Goal: Contribute content: Add original content to the website for others to see

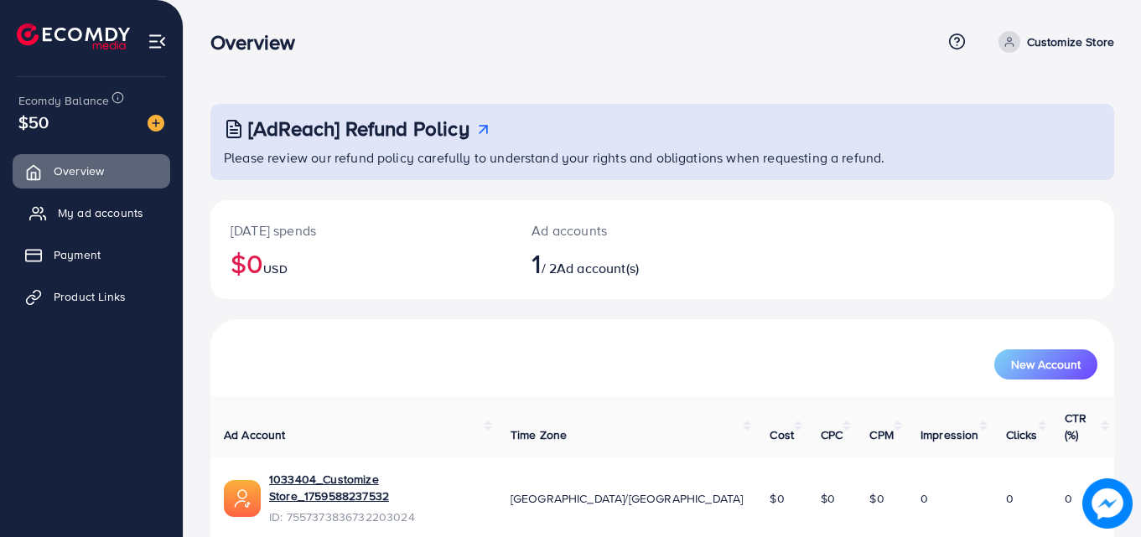
click at [123, 214] on span "My ad accounts" at bounding box center [100, 212] width 85 height 17
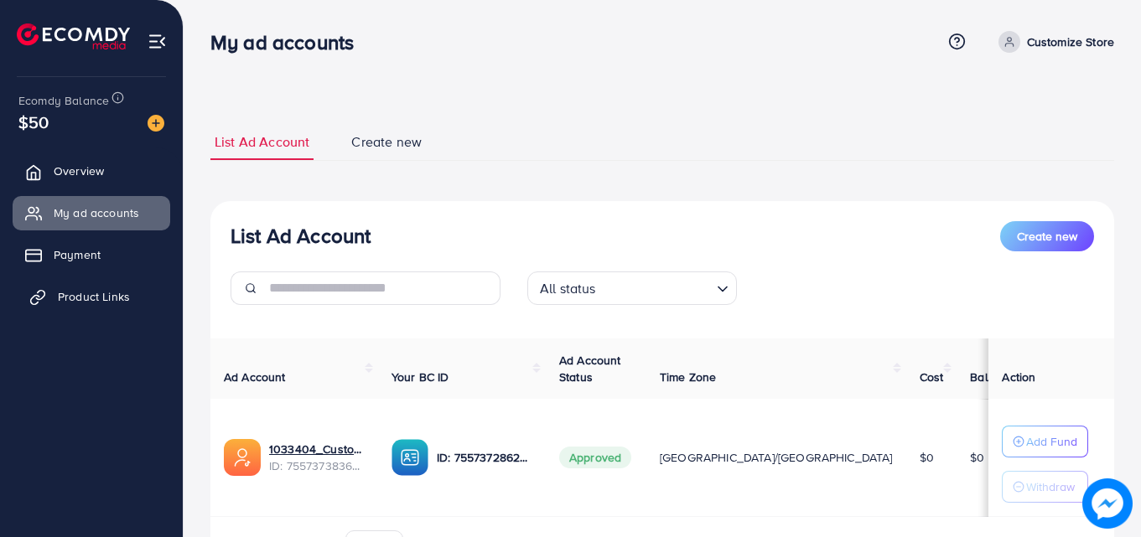
click at [106, 298] on span "Product Links" at bounding box center [94, 296] width 72 height 17
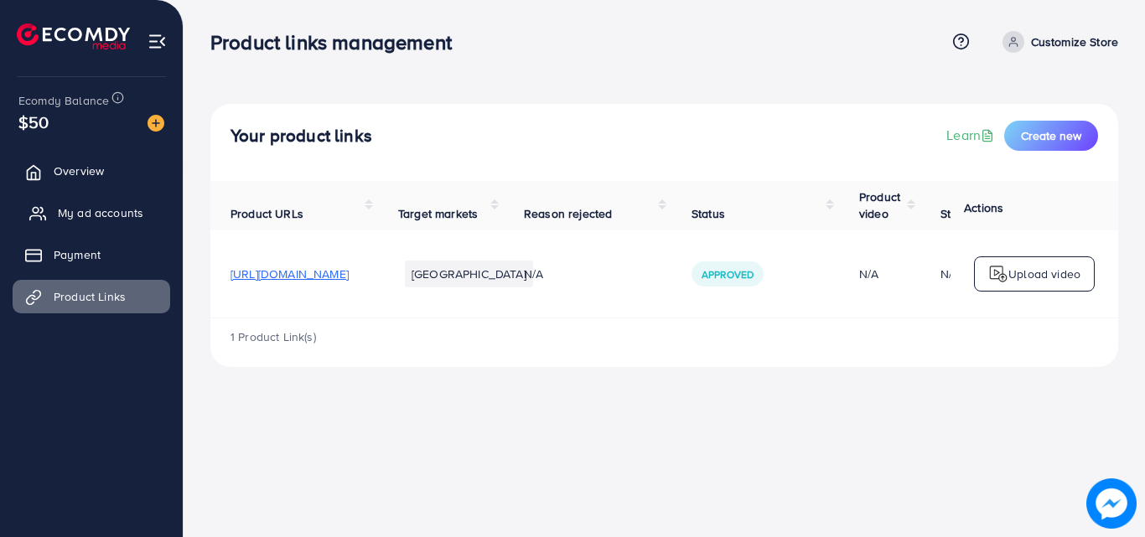
click at [116, 215] on span "My ad accounts" at bounding box center [100, 212] width 85 height 17
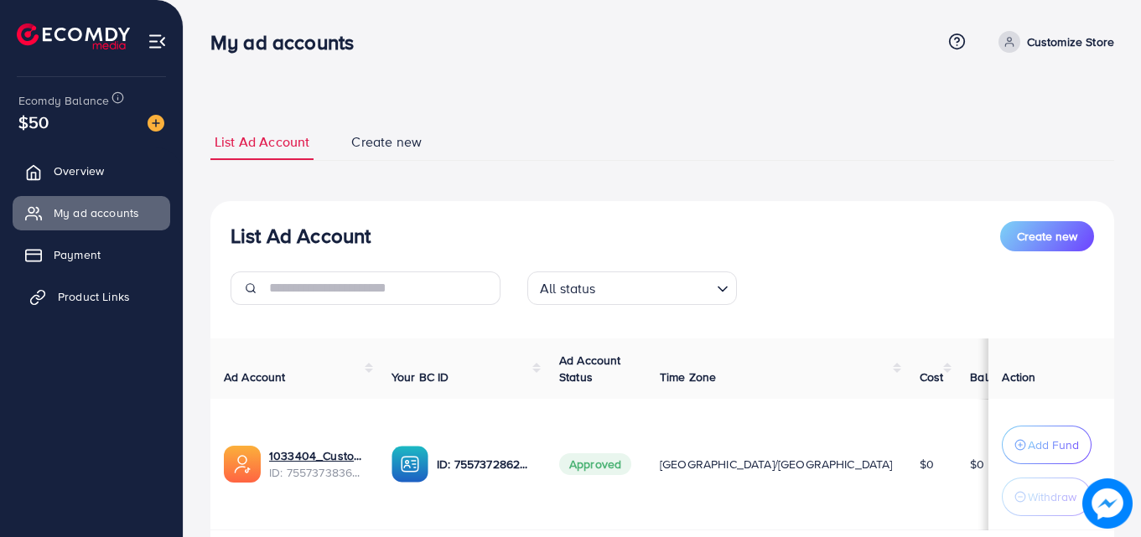
click at [103, 298] on span "Product Links" at bounding box center [94, 296] width 72 height 17
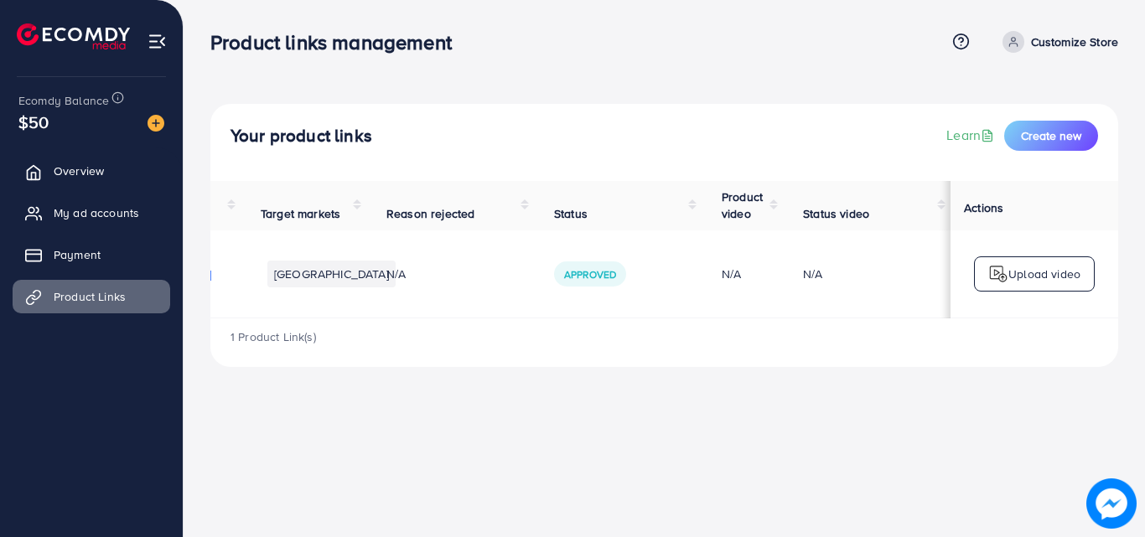
scroll to position [0, 250]
click at [669, 402] on div "Product links management Help Center Contact Support Term and policy About Us C…" at bounding box center [572, 268] width 1145 height 537
click at [820, 416] on div "Product links management Help Center Contact Support Term and policy About Us C…" at bounding box center [572, 268] width 1145 height 537
click at [1017, 278] on p "Upload video" at bounding box center [1044, 274] width 72 height 20
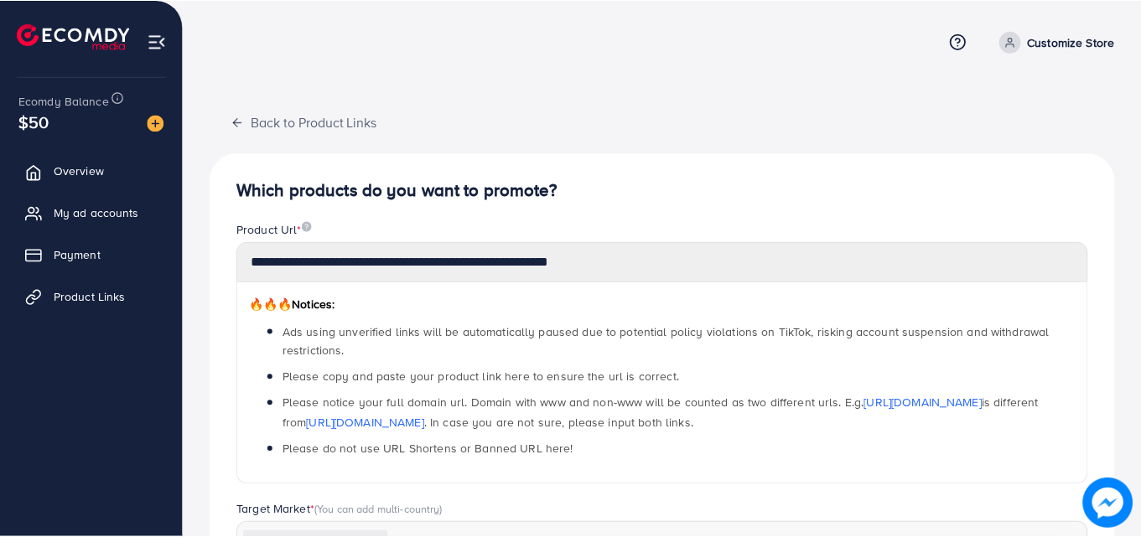
scroll to position [406, 0]
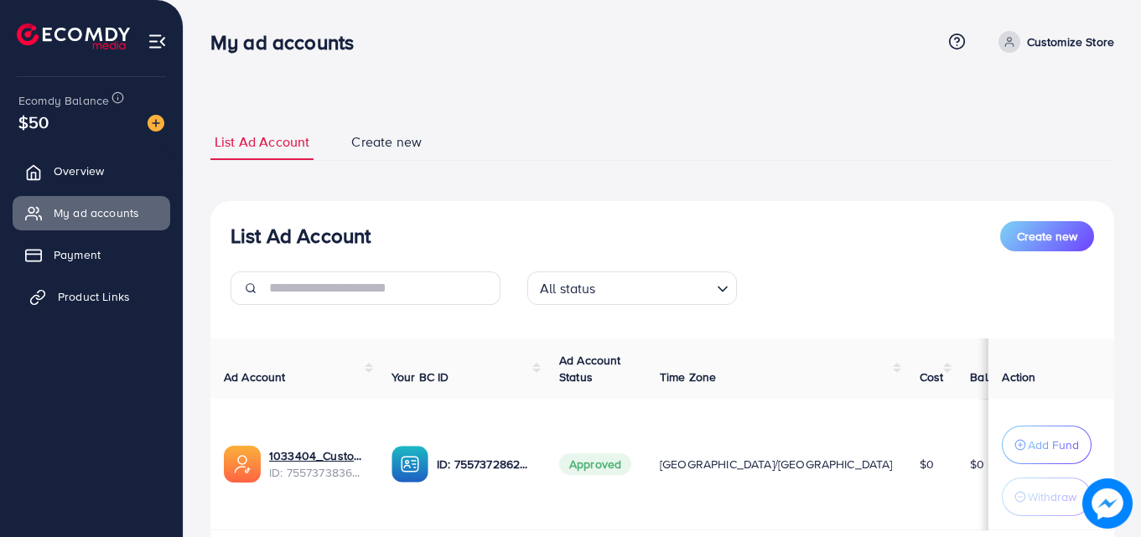
click at [61, 299] on span "Product Links" at bounding box center [94, 296] width 72 height 17
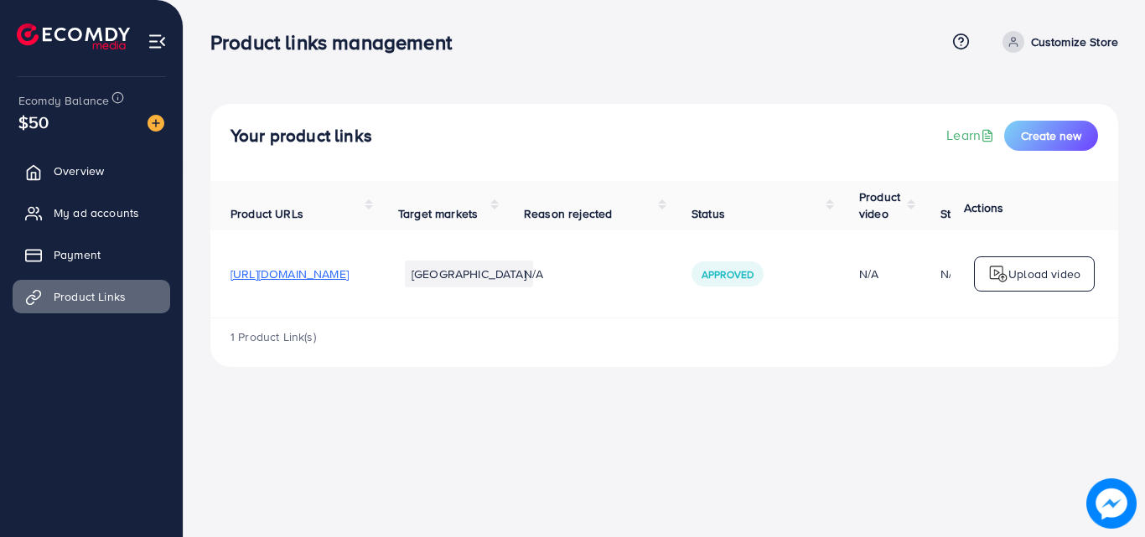
click at [1042, 273] on p "Upload video" at bounding box center [1044, 274] width 72 height 20
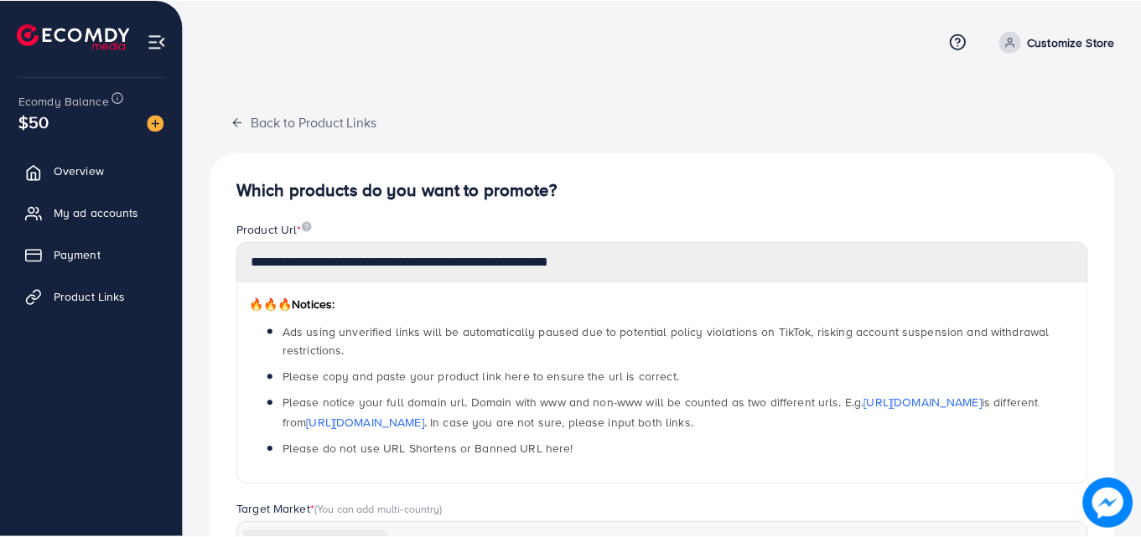
scroll to position [406, 0]
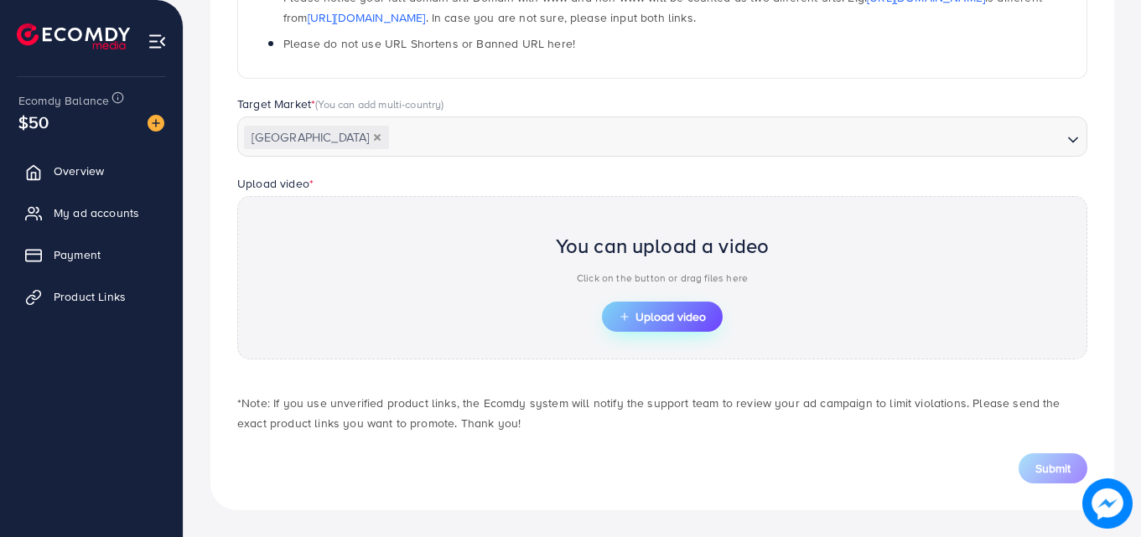
click at [649, 322] on span "Upload video" at bounding box center [661, 317] width 87 height 12
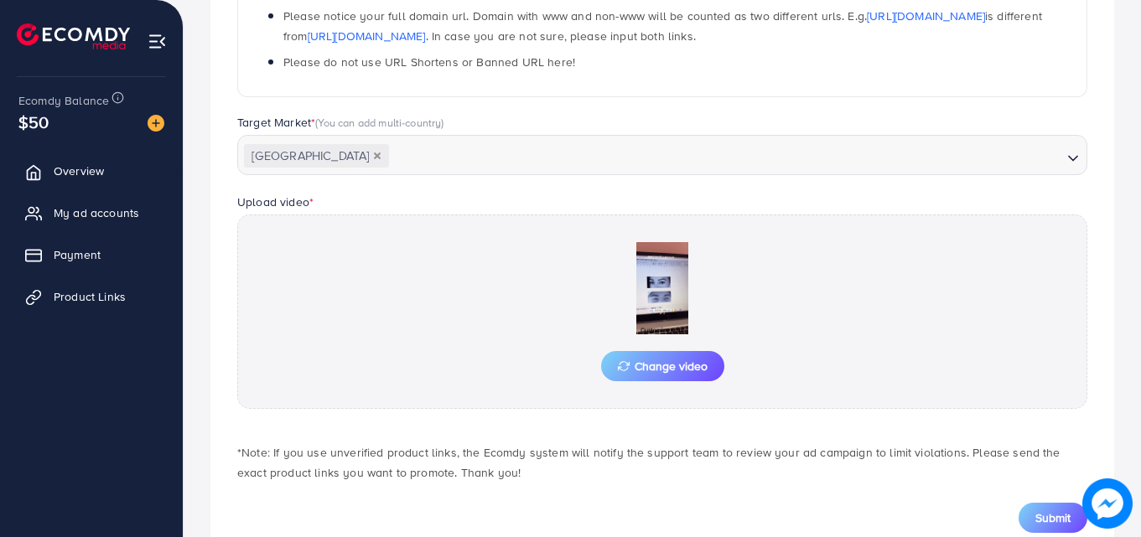
scroll to position [437, 0]
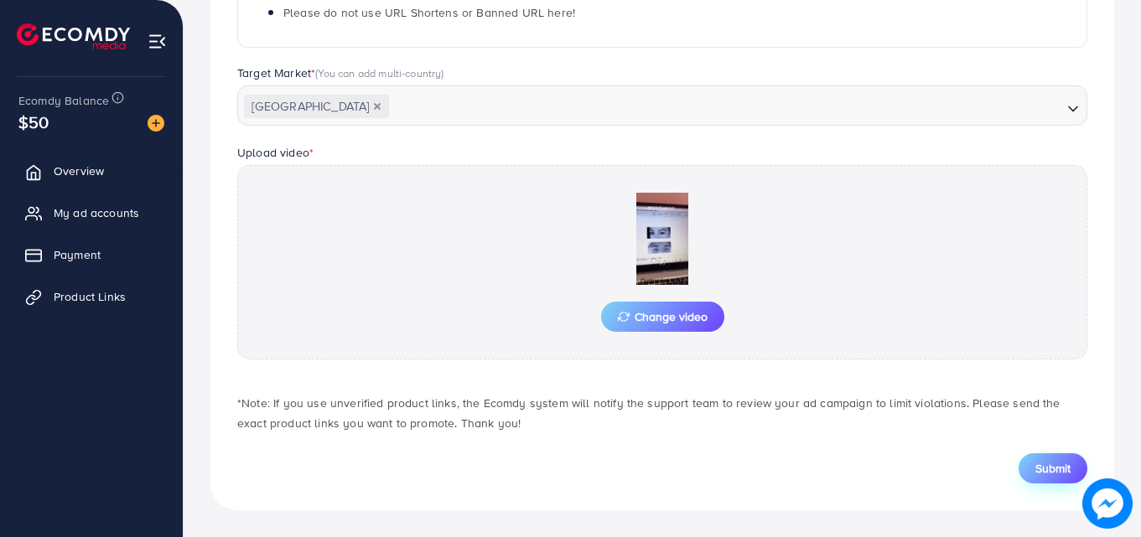
click at [1056, 461] on span "Submit" at bounding box center [1052, 468] width 35 height 17
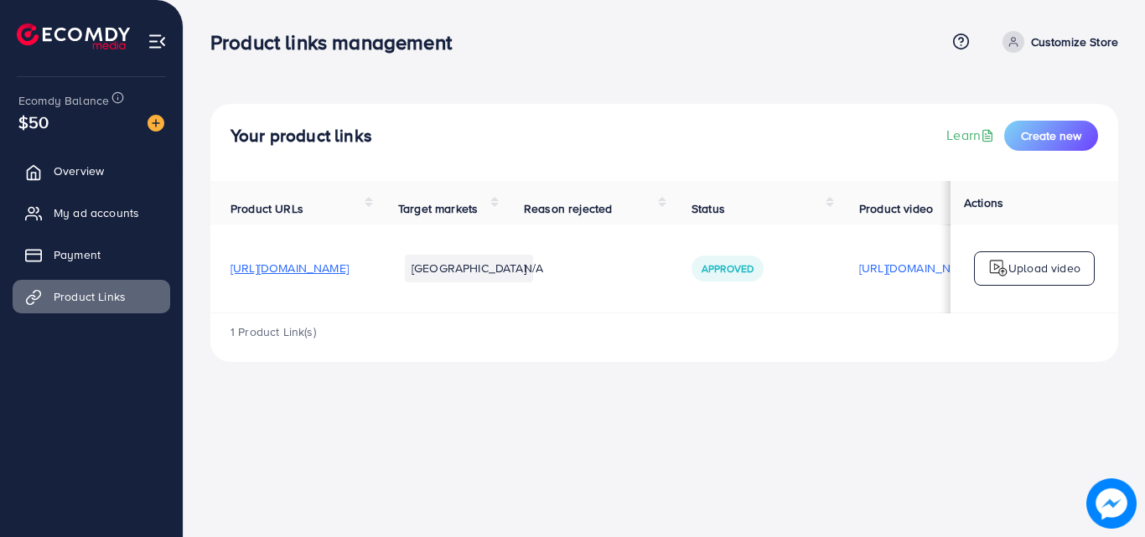
click at [1051, 269] on p "Upload video" at bounding box center [1044, 268] width 72 height 20
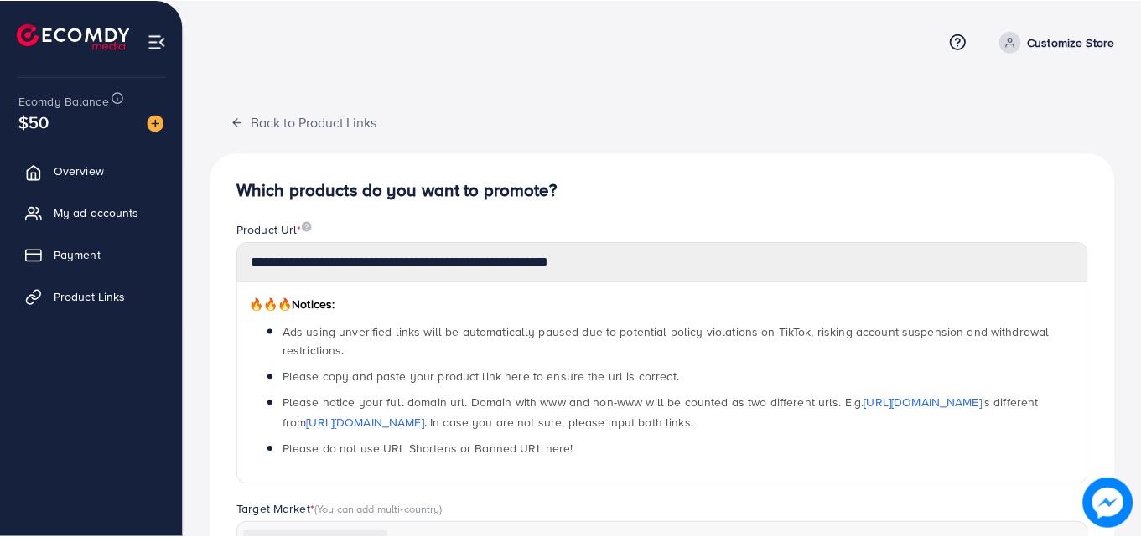
scroll to position [585, 0]
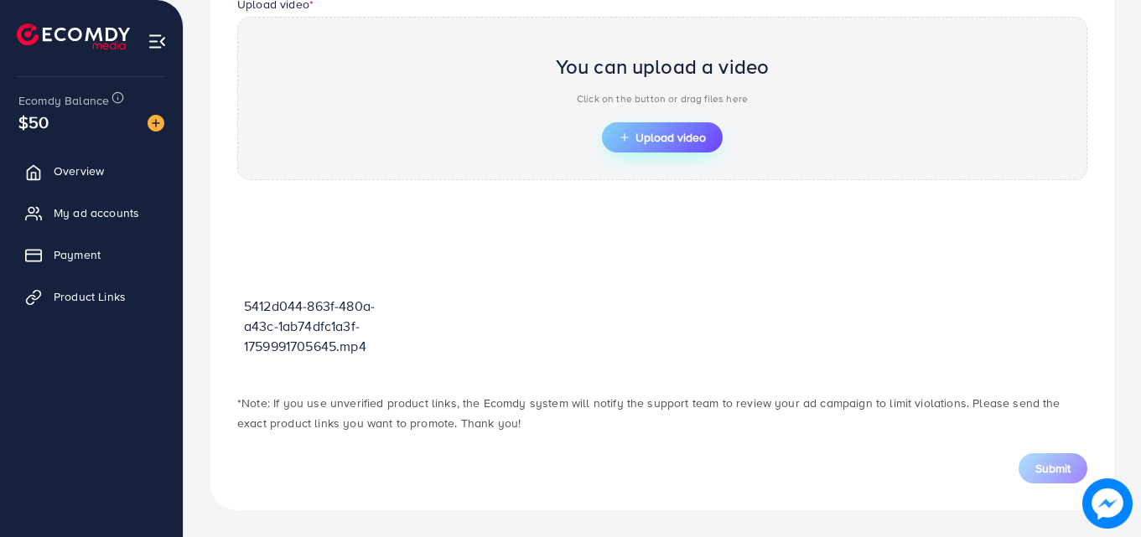
click at [695, 143] on span "Upload video" at bounding box center [661, 138] width 87 height 12
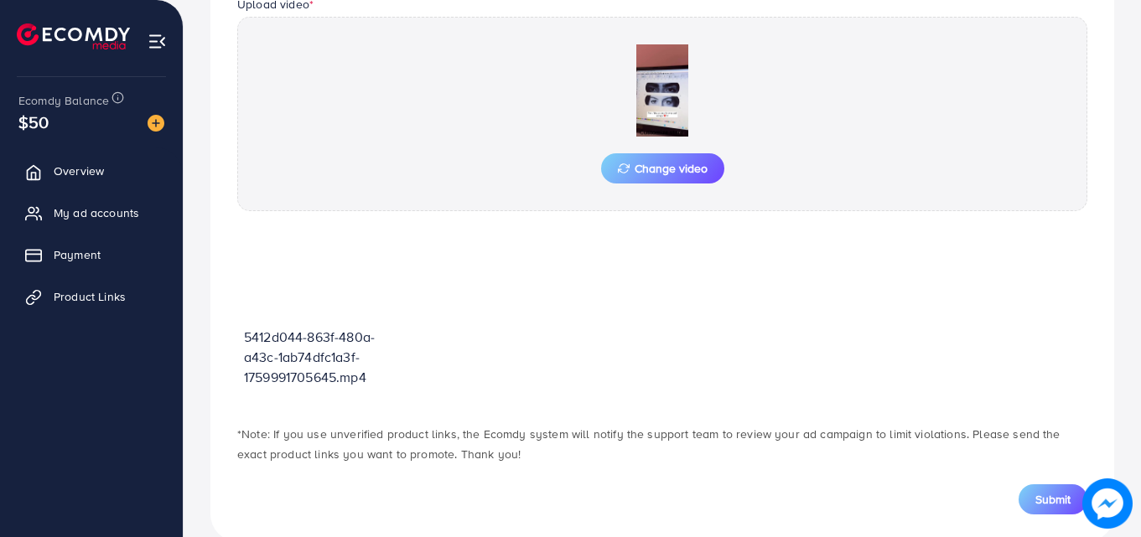
scroll to position [616, 0]
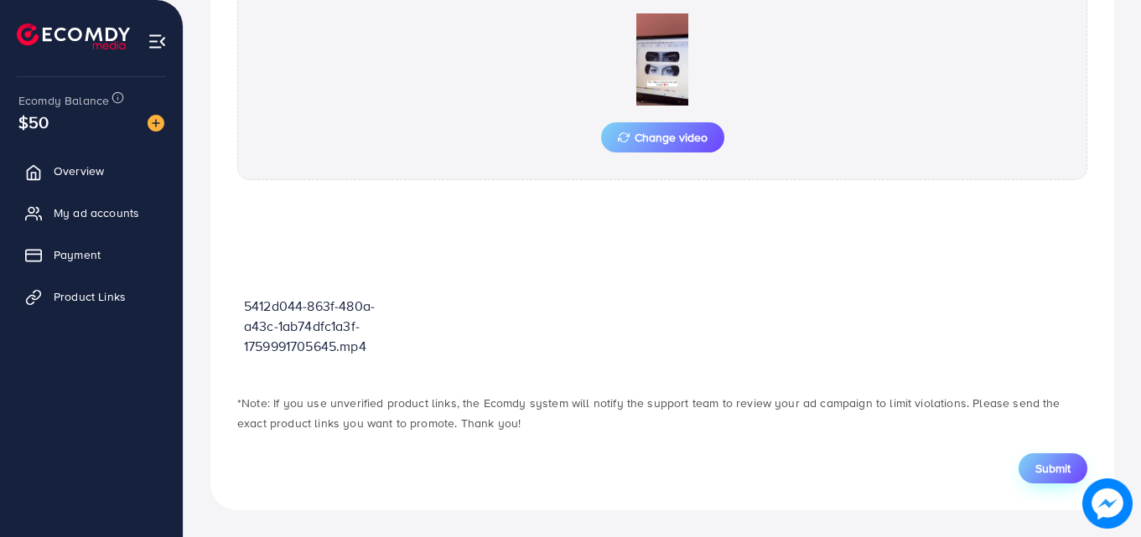
click at [1061, 460] on span "Submit" at bounding box center [1052, 468] width 35 height 17
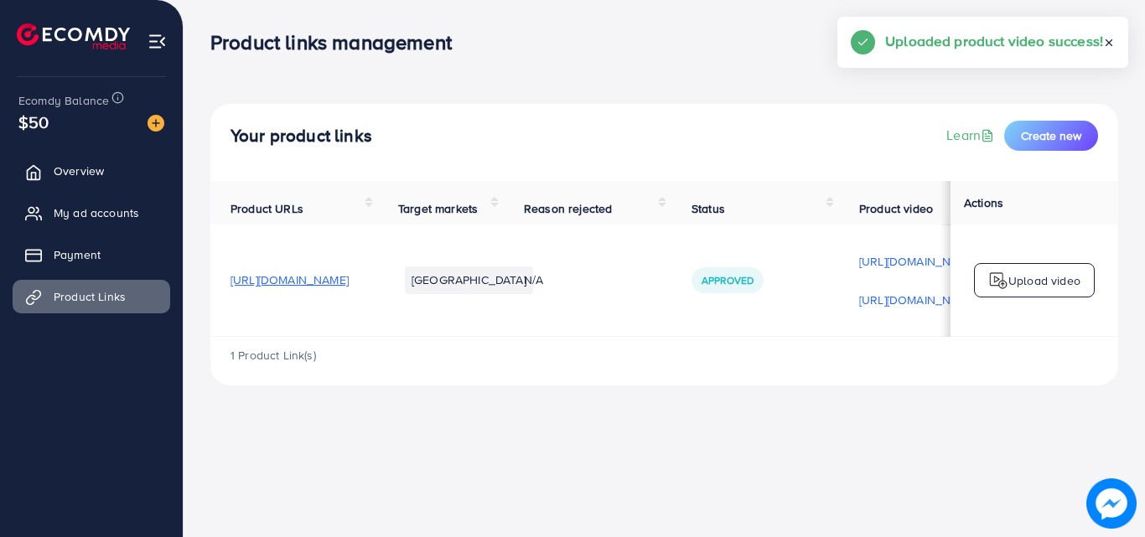
click at [1052, 288] on p "Upload video" at bounding box center [1044, 281] width 72 height 20
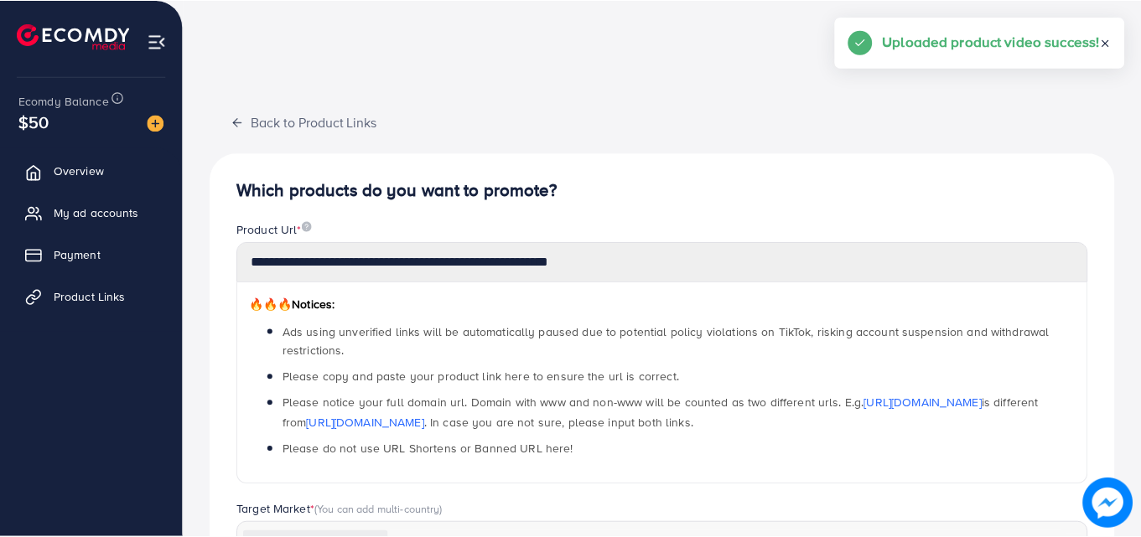
scroll to position [585, 0]
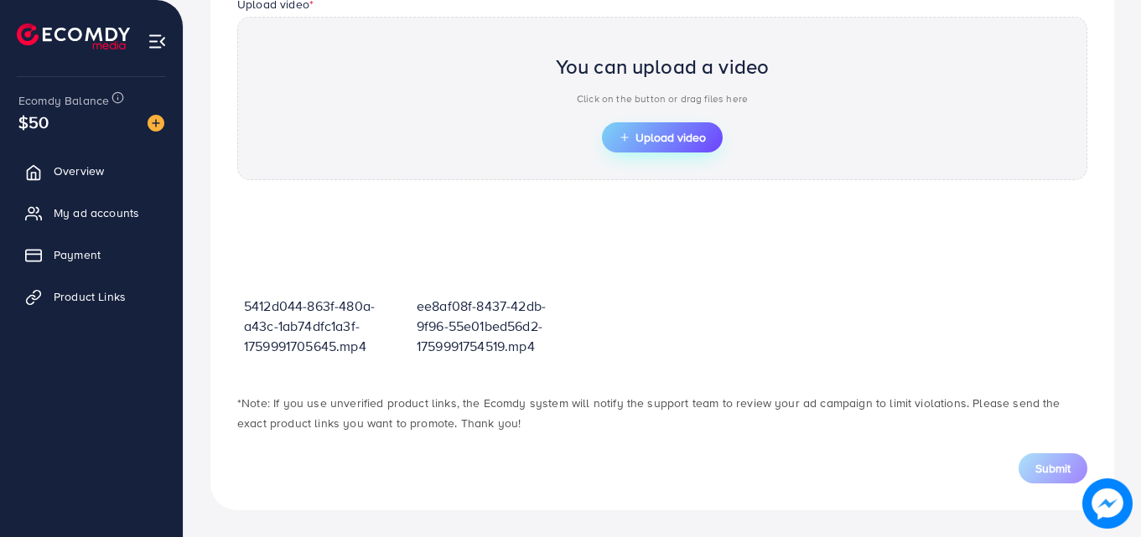
click at [649, 146] on button "Upload video" at bounding box center [662, 137] width 121 height 30
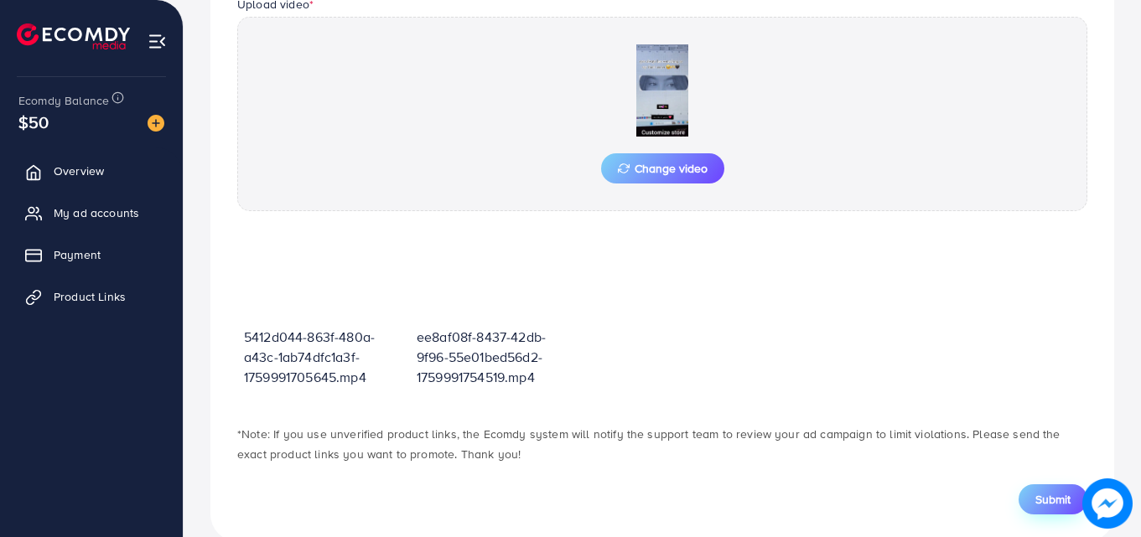
click at [1078, 490] on button "Submit" at bounding box center [1052, 499] width 69 height 30
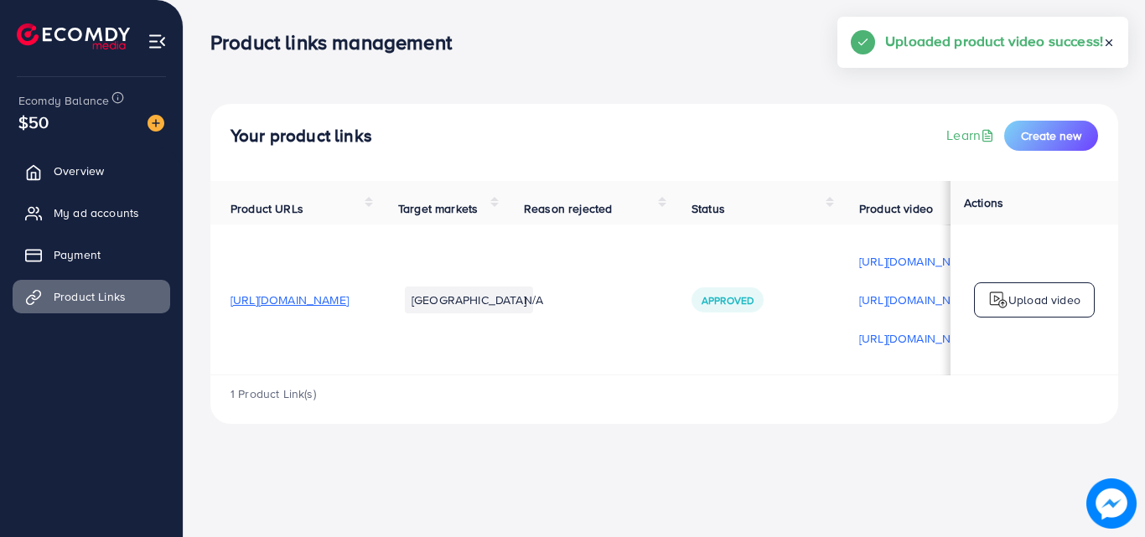
click at [1048, 310] on p "Upload video" at bounding box center [1044, 300] width 72 height 20
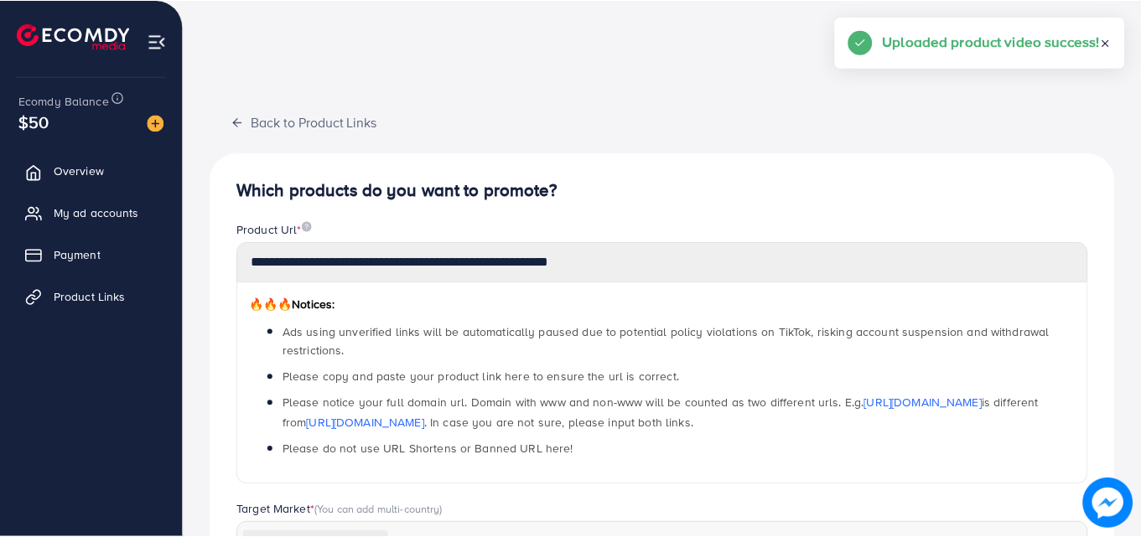
scroll to position [585, 0]
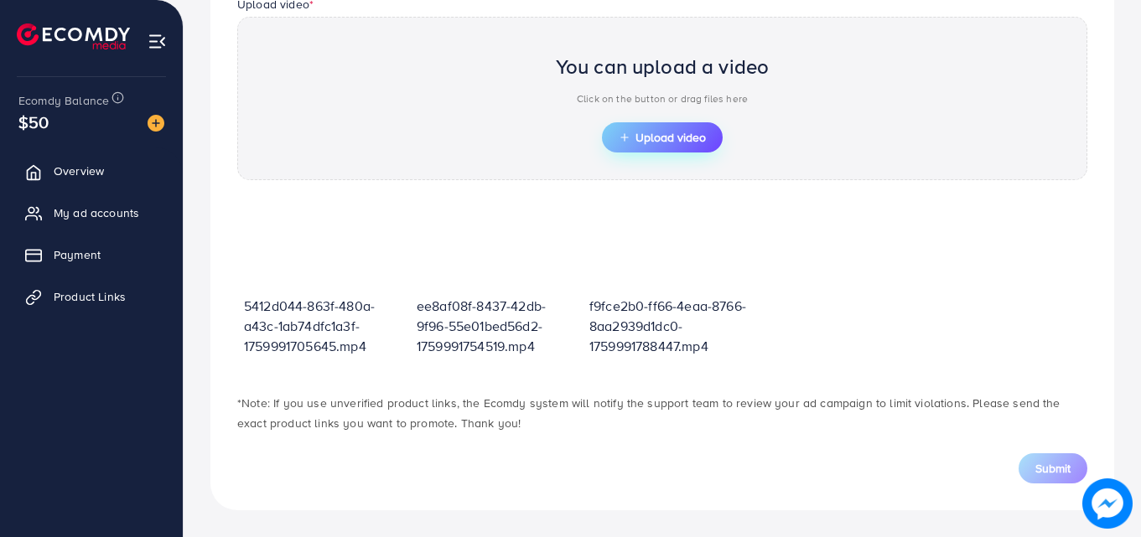
click at [685, 143] on span "Upload video" at bounding box center [661, 138] width 87 height 12
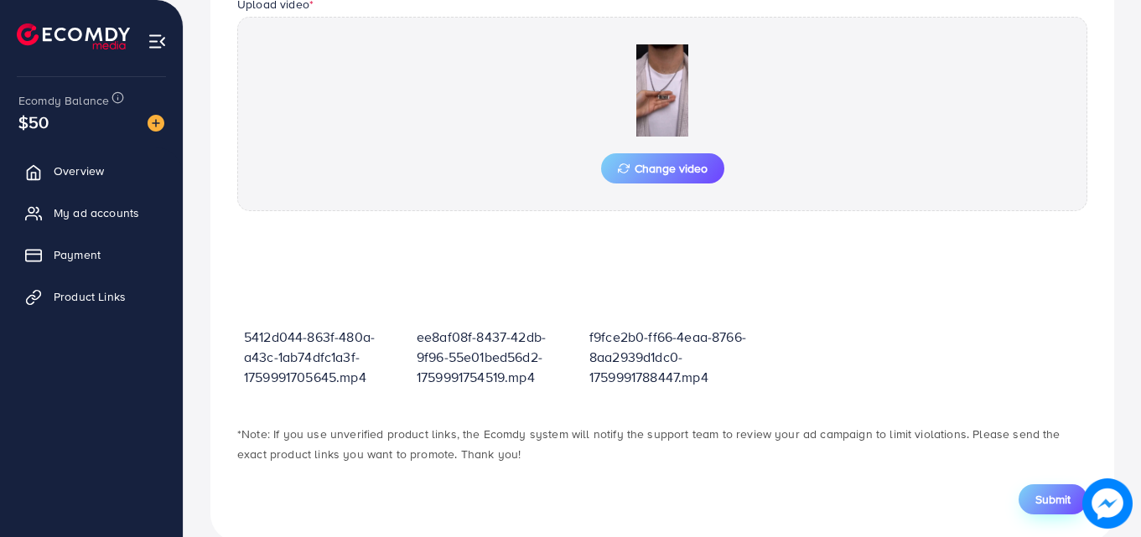
click at [1067, 493] on span "Submit" at bounding box center [1052, 499] width 35 height 17
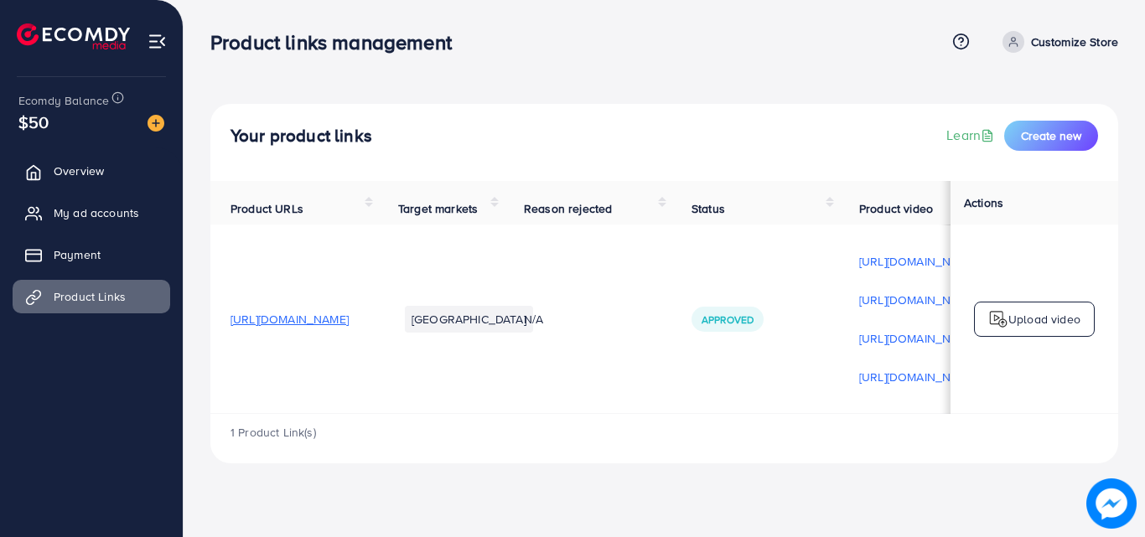
click at [1051, 322] on p "Upload video" at bounding box center [1044, 319] width 72 height 20
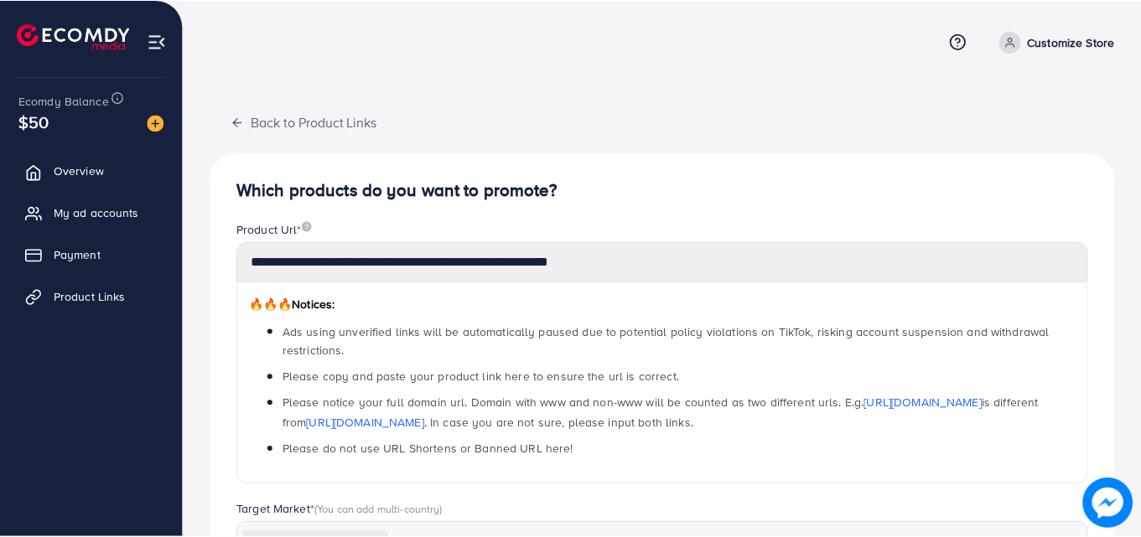
scroll to position [585, 0]
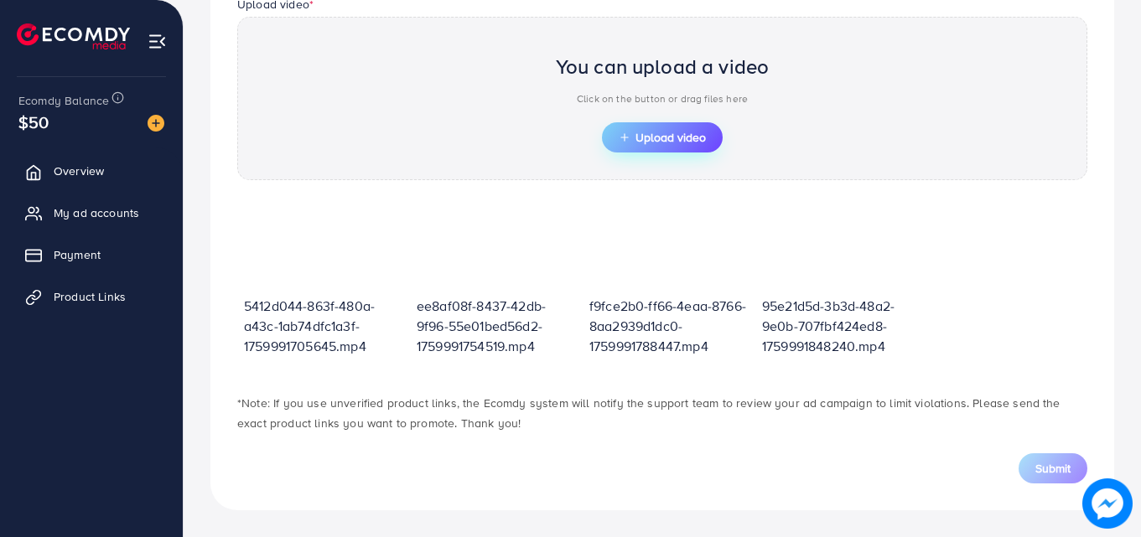
click at [650, 141] on span "Upload video" at bounding box center [661, 138] width 87 height 12
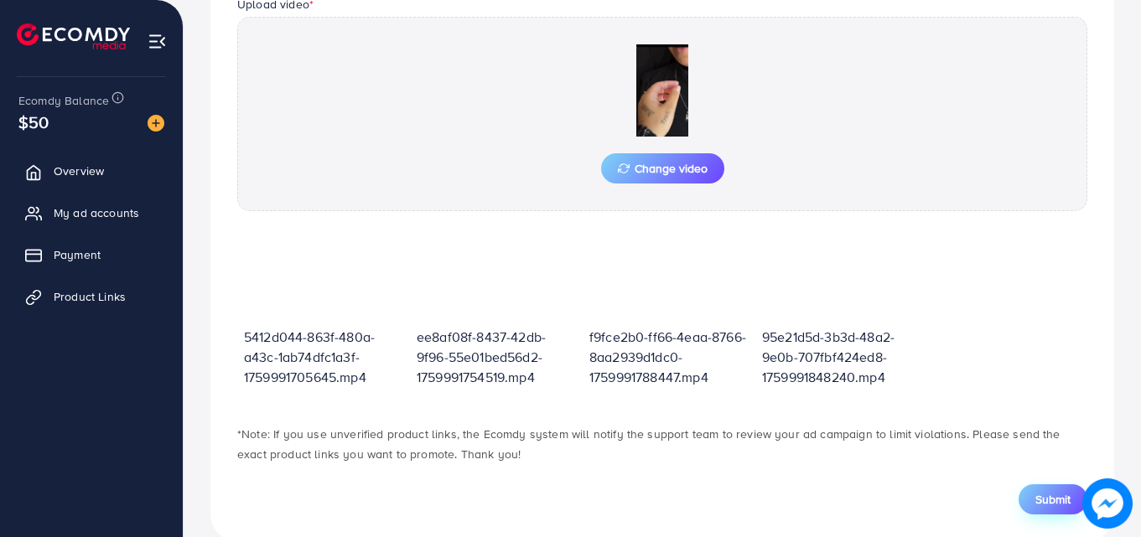
click at [1036, 497] on span "Submit" at bounding box center [1052, 499] width 35 height 17
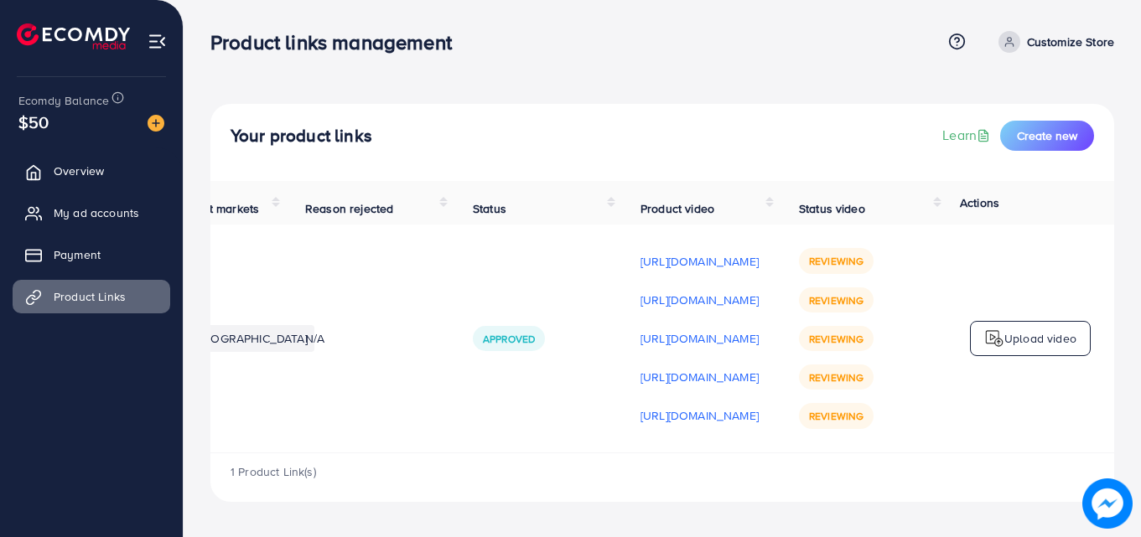
scroll to position [0, 424]
click at [811, 483] on div "1 Product Link(s)" at bounding box center [661, 477] width 903 height 49
